Goal: Transaction & Acquisition: Purchase product/service

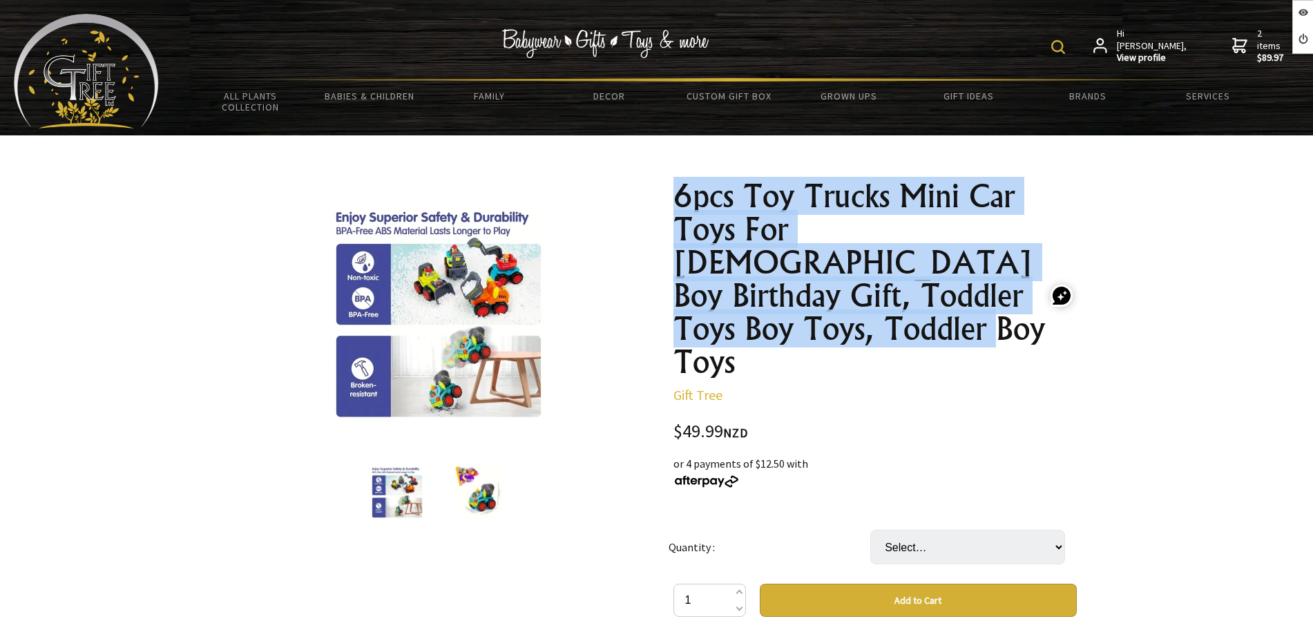
drag, startPoint x: 662, startPoint y: 186, endPoint x: 1043, endPoint y: 303, distance: 398.2
copy h1 "6pcs Toy Trucks Mini Car Toys For [DEMOGRAPHIC_DATA] Boy Birthday Gift, Toddler…"
click at [488, 325] on img at bounding box center [439, 315] width 216 height 216
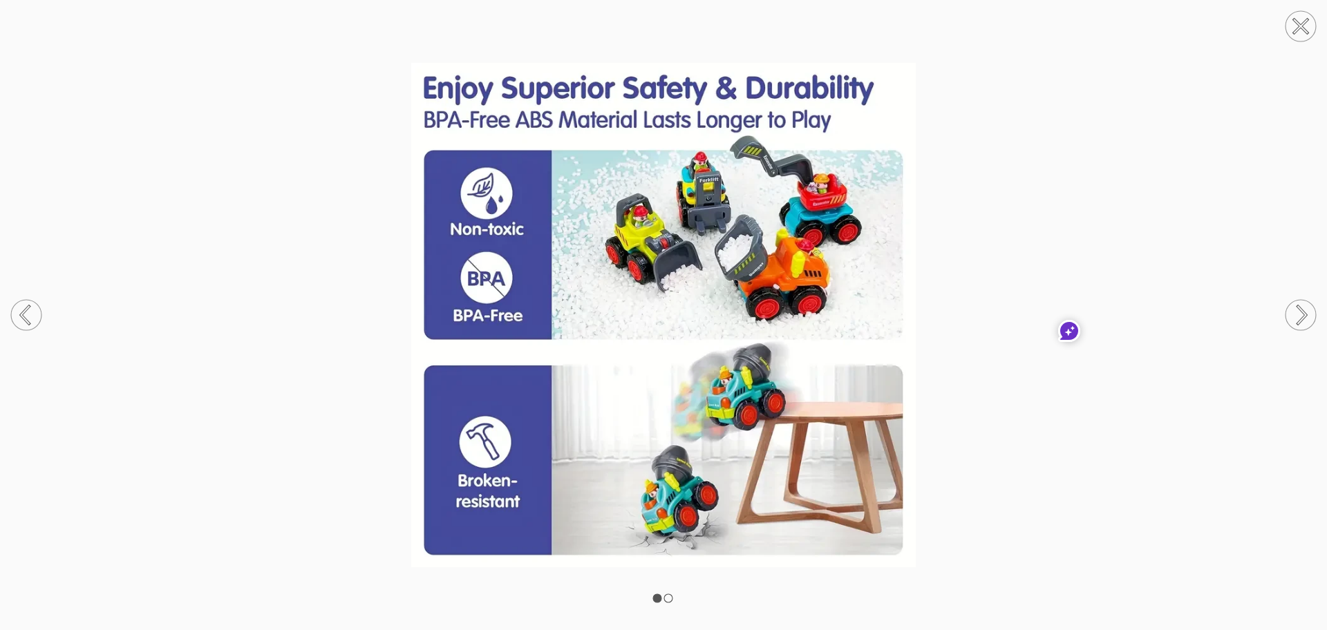
click at [1039, 147] on img at bounding box center [663, 315] width 1327 height 504
click at [1097, 131] on img at bounding box center [663, 315] width 1327 height 504
click at [1096, 134] on img at bounding box center [663, 315] width 1327 height 504
click at [1291, 32] on circle at bounding box center [1300, 26] width 30 height 30
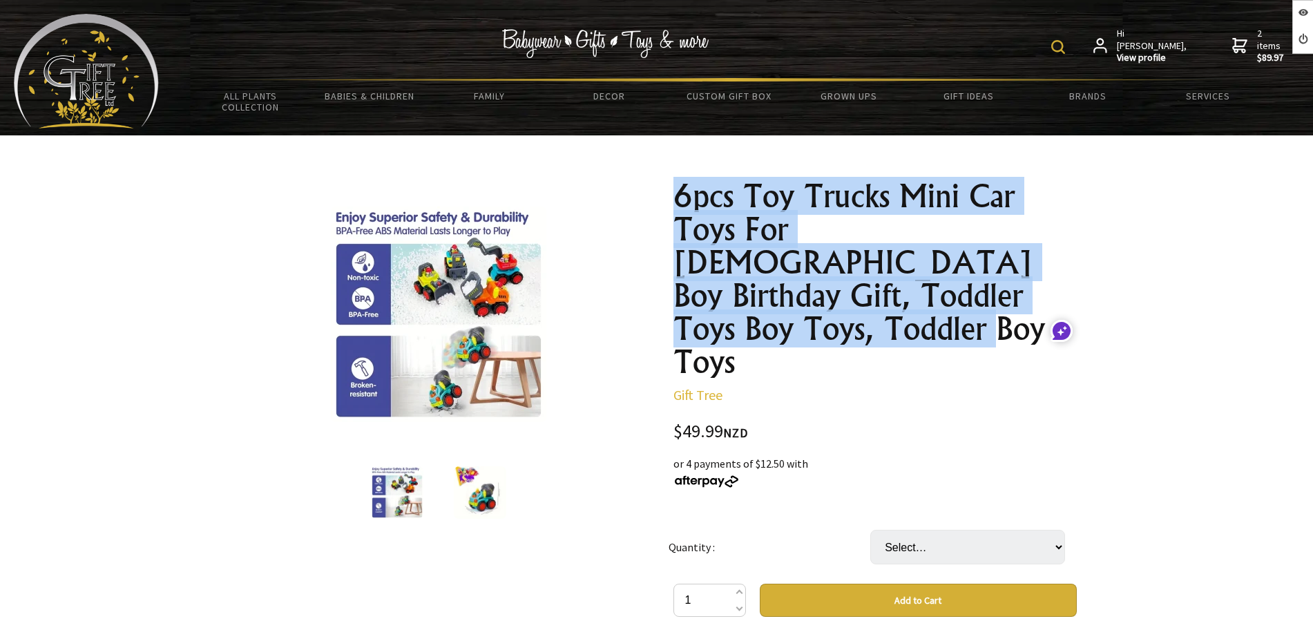
click at [481, 324] on img at bounding box center [439, 315] width 216 height 216
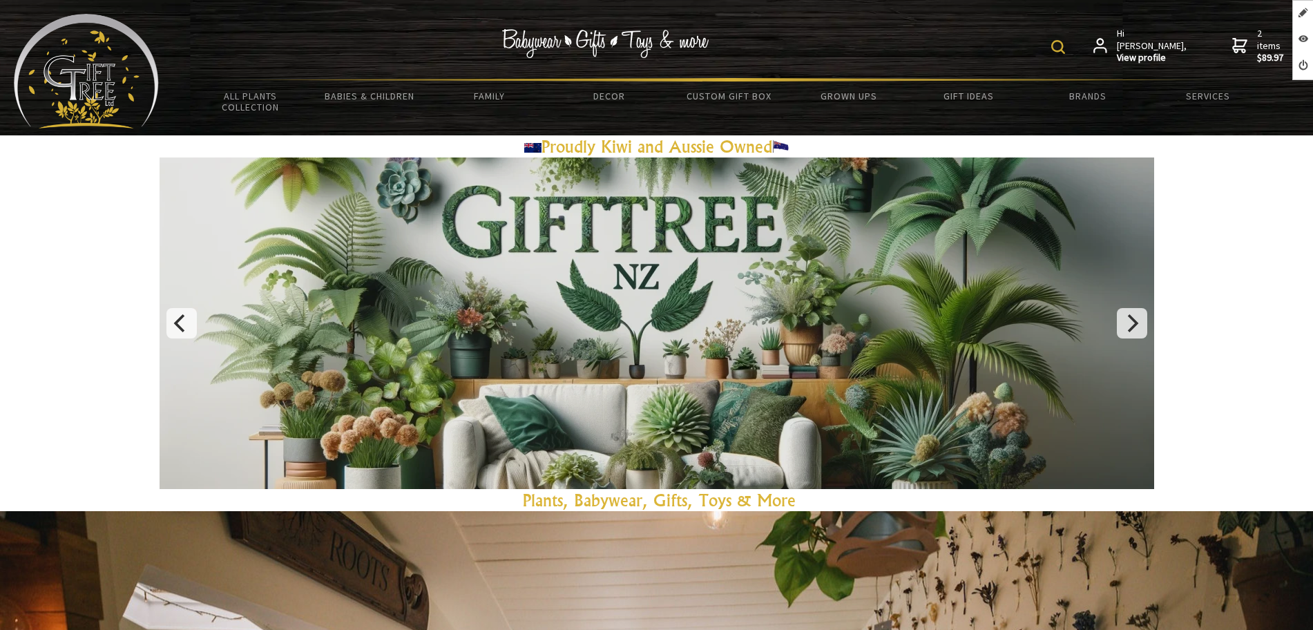
scroll to position [864, 0]
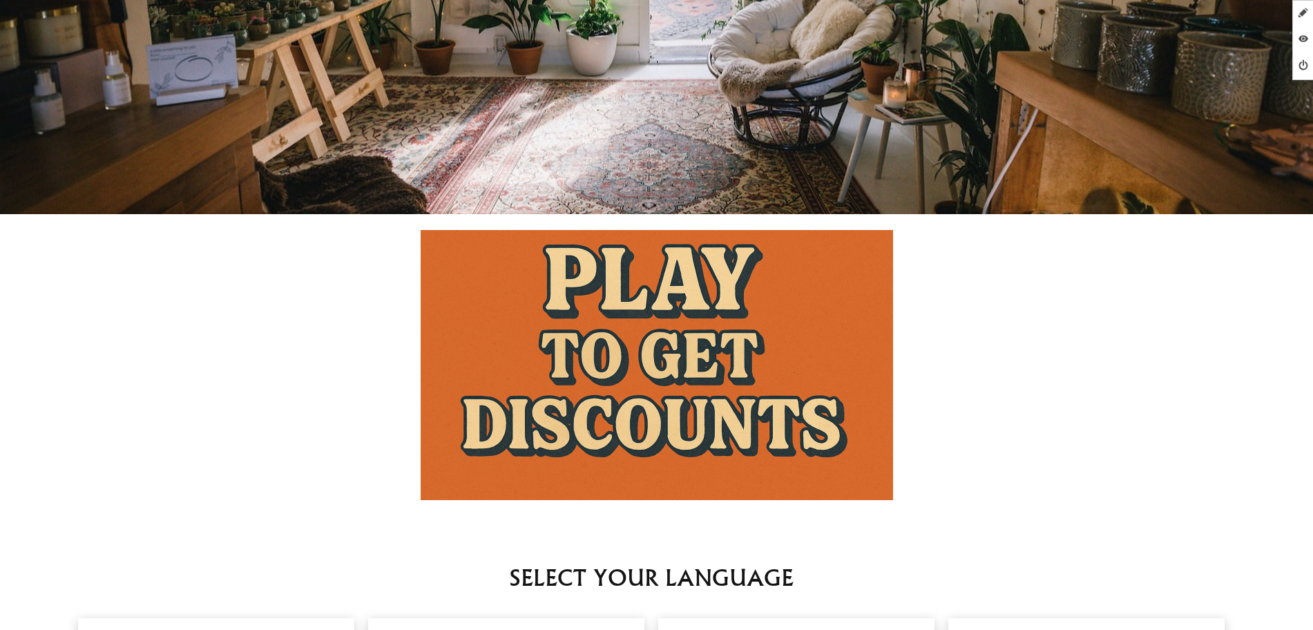
click at [632, 308] on img at bounding box center [657, 365] width 473 height 270
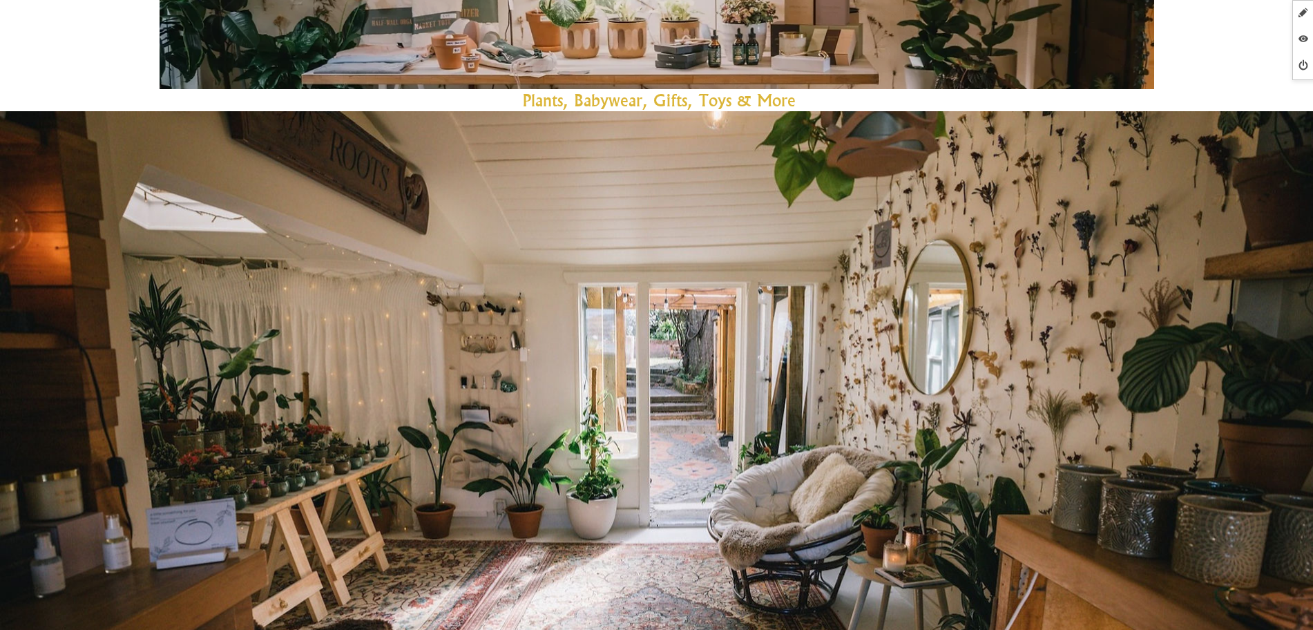
scroll to position [345, 0]
